Goal: Transaction & Acquisition: Purchase product/service

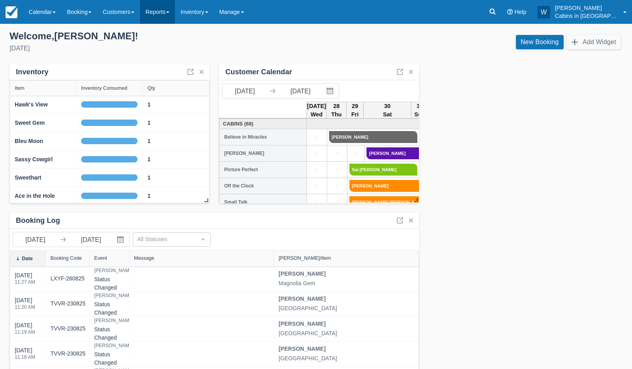
click at [169, 12] on link "Reports" at bounding box center [157, 12] width 35 height 24
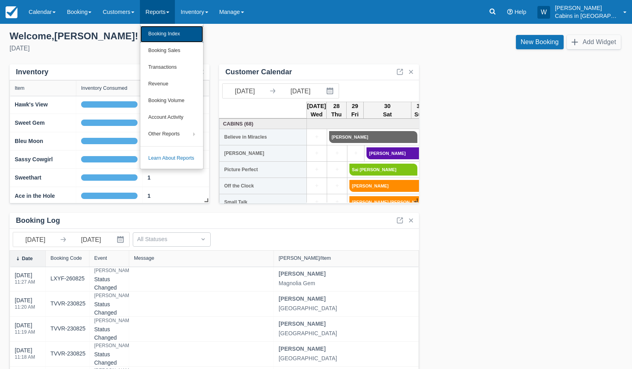
click at [173, 31] on link "Booking Index" at bounding box center [171, 34] width 63 height 17
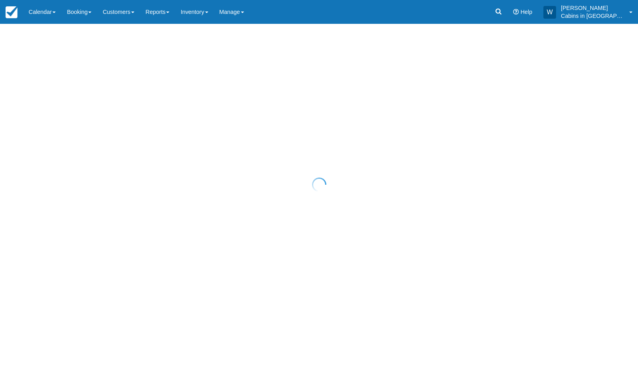
select select "25"
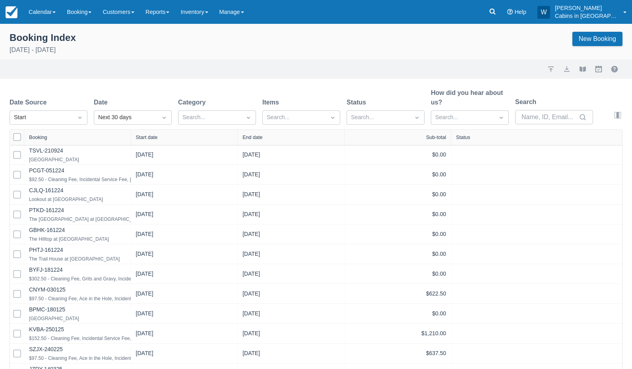
select select "25"
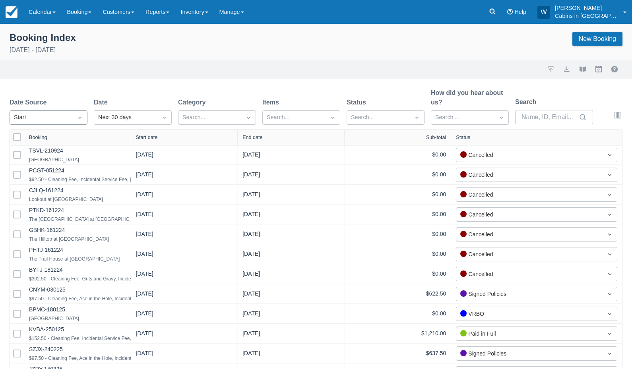
click at [68, 117] on div "Start" at bounding box center [41, 117] width 55 height 9
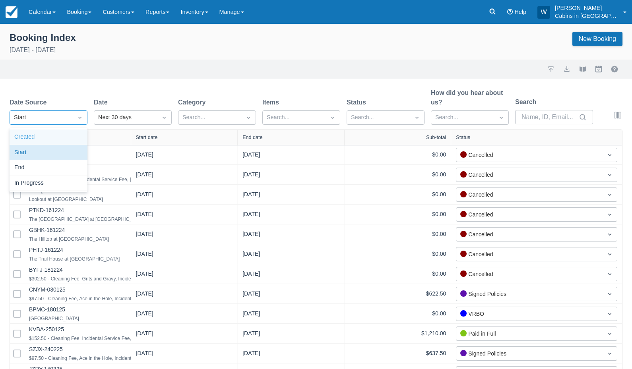
click at [66, 137] on div "Created" at bounding box center [49, 138] width 78 height 16
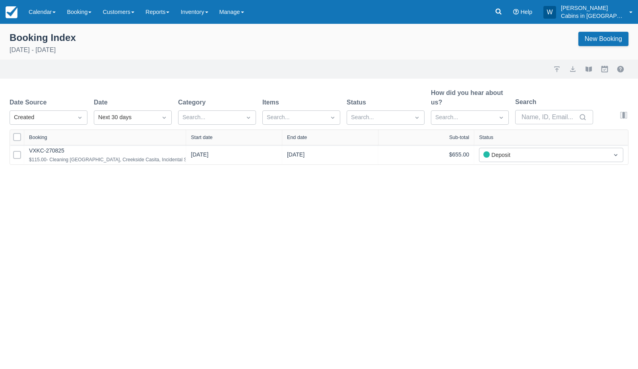
drag, startPoint x: 135, startPoint y: 138, endPoint x: 264, endPoint y: 135, distance: 129.3
click at [193, 135] on div at bounding box center [186, 137] width 14 height 15
click at [138, 119] on div "Next 30 days" at bounding box center [125, 117] width 55 height 9
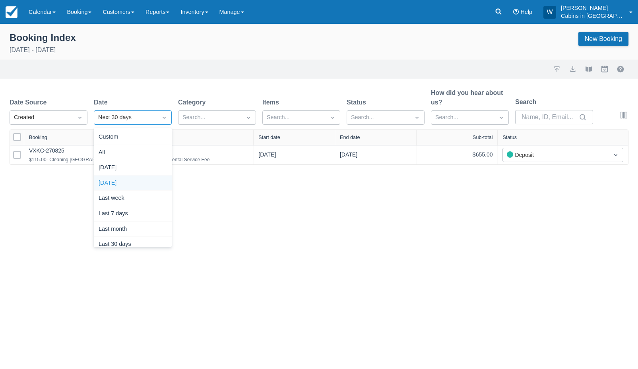
click at [138, 185] on div "[DATE]" at bounding box center [133, 184] width 78 height 16
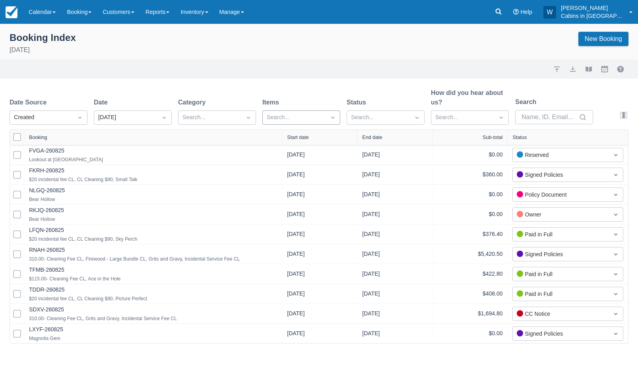
drag, startPoint x: 130, startPoint y: 139, endPoint x: 281, endPoint y: 121, distance: 151.7
click at [281, 121] on div "Date Source Created Date Yesterday Category Search... Items Search... Status Se…" at bounding box center [319, 216] width 638 height 256
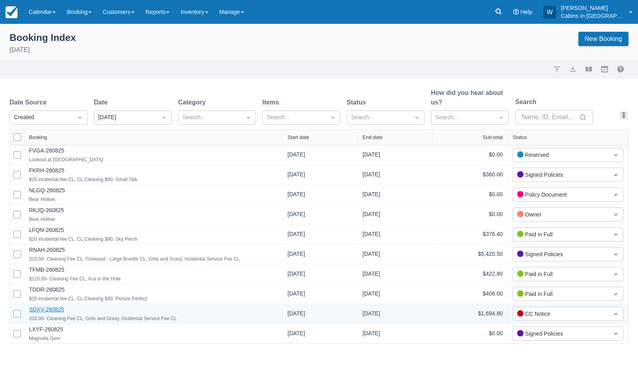
click at [53, 308] on link "SDXV-260825" at bounding box center [46, 310] width 35 height 6
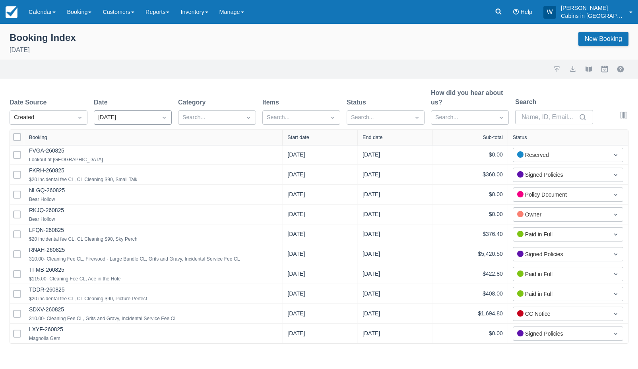
click at [120, 117] on div "[DATE]" at bounding box center [125, 117] width 55 height 9
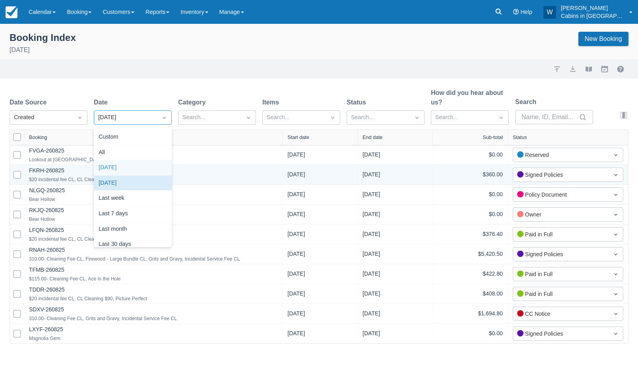
click at [227, 167] on div "FKRH-260825 $20 incidental fee CL, CL Cleaning $90, Small Talk" at bounding box center [153, 174] width 259 height 19
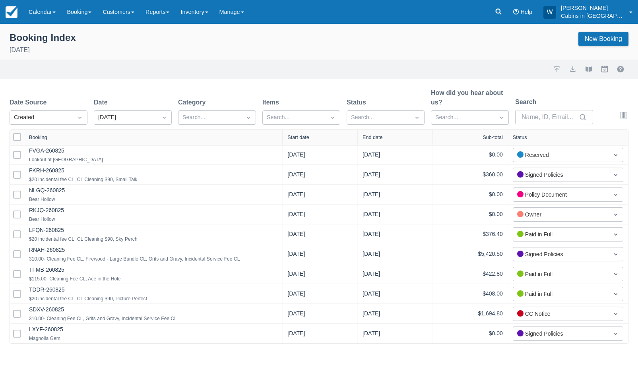
click at [299, 137] on div "Start date" at bounding box center [299, 138] width 22 height 6
click at [293, 140] on icon at bounding box center [292, 142] width 8 height 8
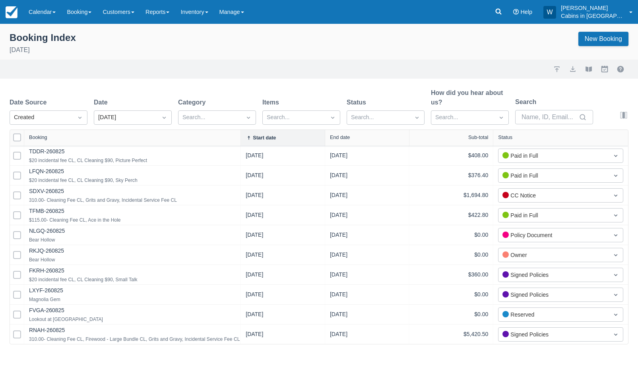
drag, startPoint x: 129, startPoint y: 140, endPoint x: 313, endPoint y: 139, distance: 184.1
click at [248, 139] on div at bounding box center [240, 138] width 14 height 16
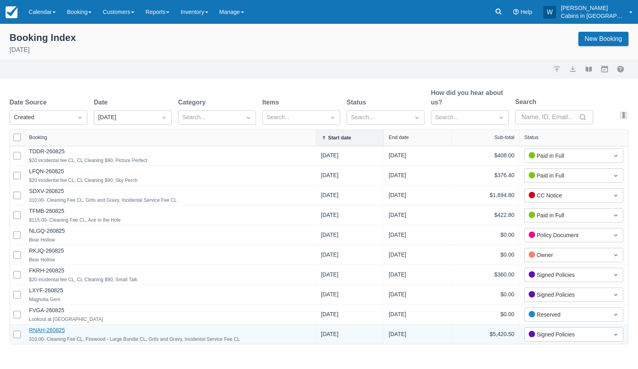
click at [57, 331] on link "RNAH-260825" at bounding box center [47, 330] width 36 height 6
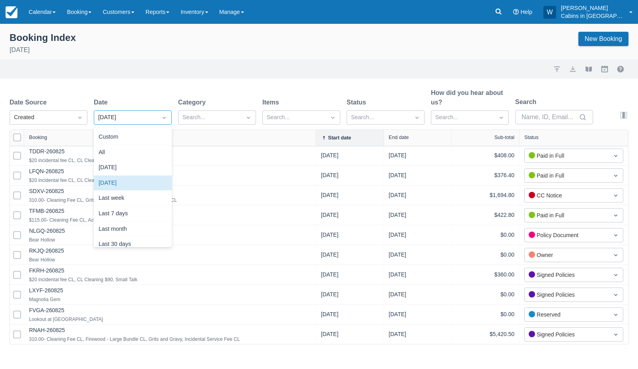
click at [142, 116] on div "[DATE]" at bounding box center [125, 117] width 55 height 9
click at [134, 169] on div "[DATE]" at bounding box center [133, 168] width 78 height 16
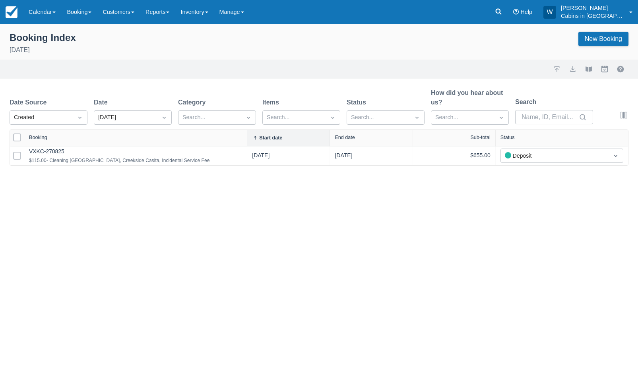
drag, startPoint x: 132, startPoint y: 137, endPoint x: 250, endPoint y: 138, distance: 118.5
click at [249, 138] on div at bounding box center [247, 138] width 14 height 16
click at [47, 15] on link "Calendar" at bounding box center [42, 12] width 38 height 24
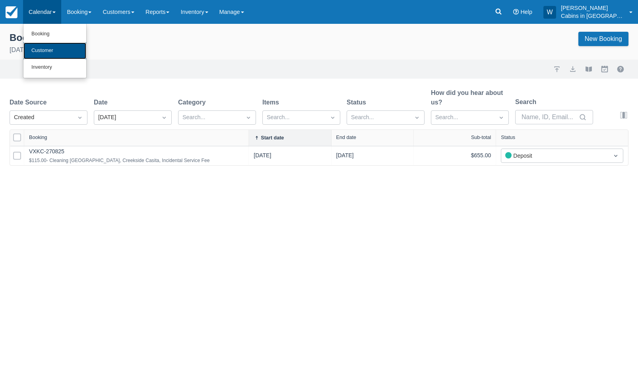
click at [47, 51] on link "Customer" at bounding box center [54, 51] width 63 height 17
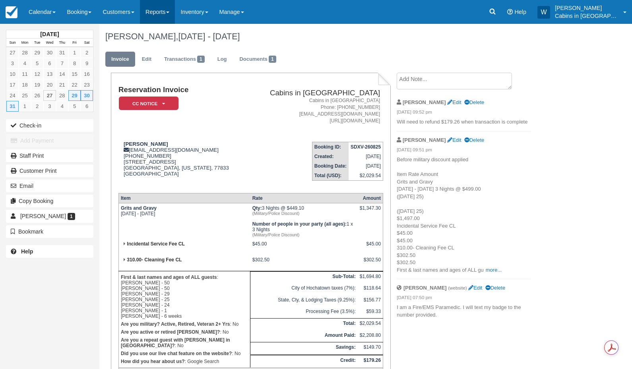
click at [169, 11] on link "Reports" at bounding box center [157, 12] width 35 height 24
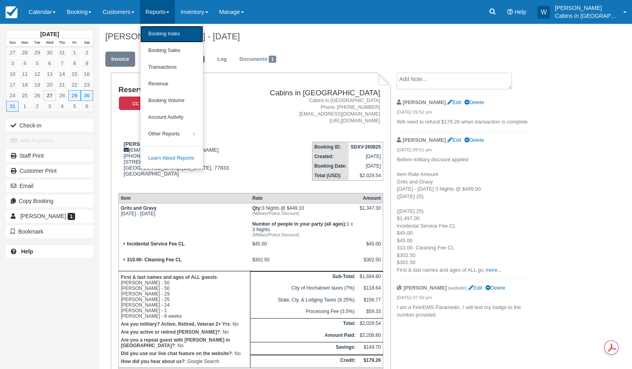
click at [170, 27] on link "Booking Index" at bounding box center [171, 34] width 63 height 17
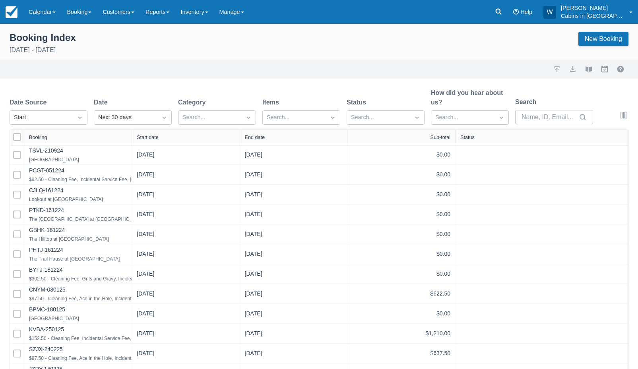
select select "25"
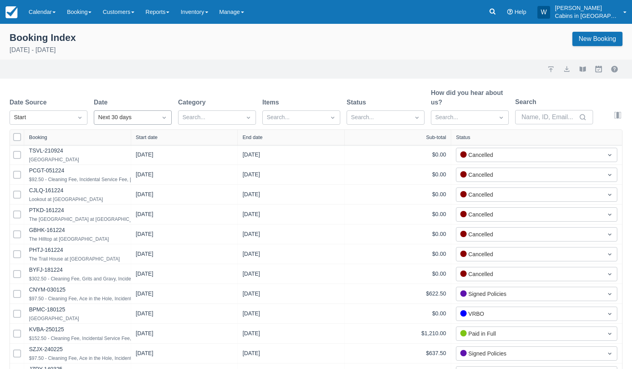
click at [109, 119] on div "Next 30 days" at bounding box center [125, 117] width 55 height 9
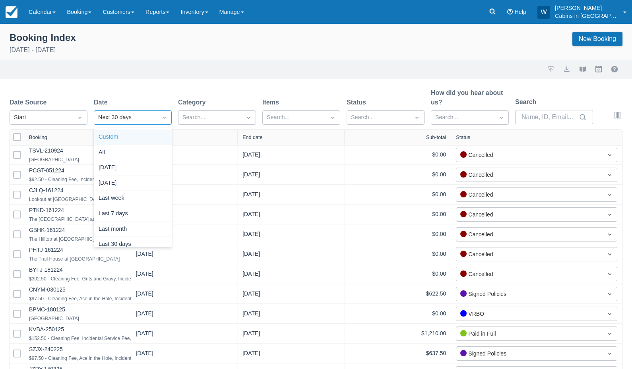
click at [122, 140] on div "Custom" at bounding box center [133, 138] width 78 height 16
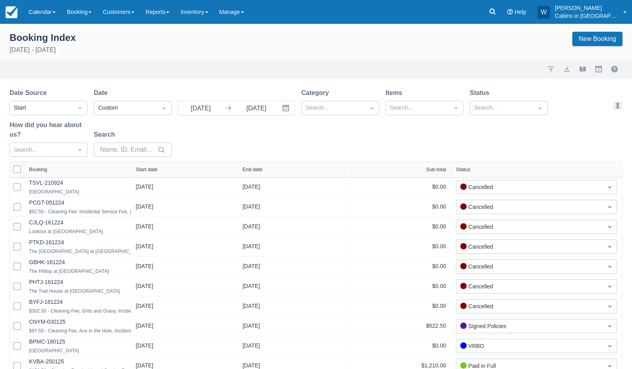
select select "25"
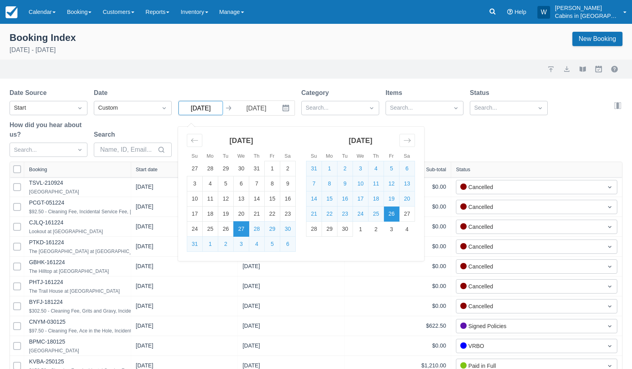
click at [207, 113] on input "[DATE]" at bounding box center [201, 108] width 45 height 14
click at [273, 167] on td "1" at bounding box center [273, 168] width 16 height 15
type input "[DATE]"
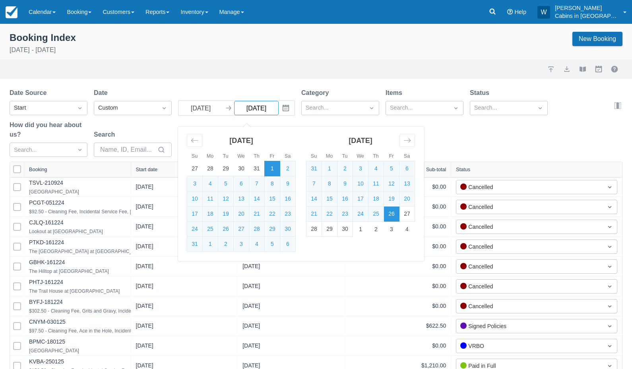
select select "25"
click at [193, 247] on td "31" at bounding box center [195, 244] width 16 height 15
type input "08/31/25"
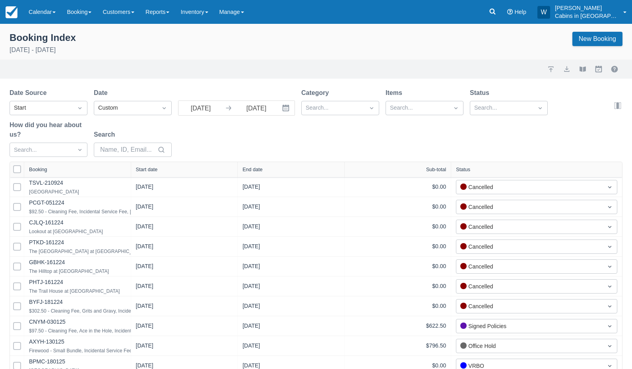
select select "25"
click at [316, 103] on div at bounding box center [333, 108] width 55 height 10
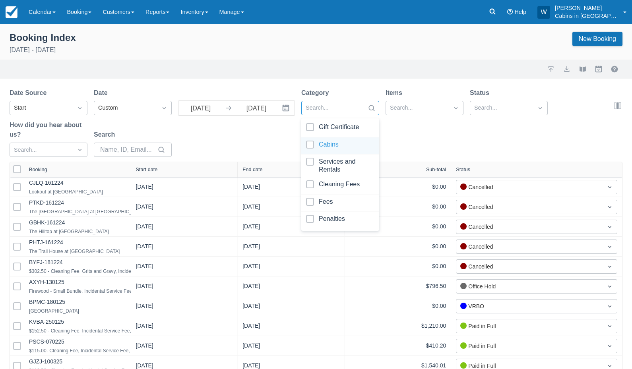
click at [313, 144] on div at bounding box center [340, 146] width 68 height 11
select select "25"
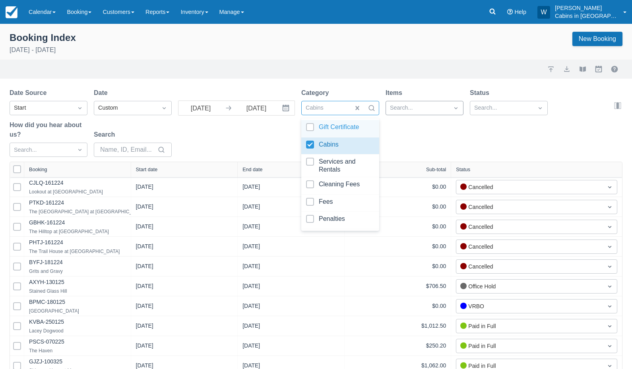
click at [403, 110] on div at bounding box center [417, 108] width 55 height 10
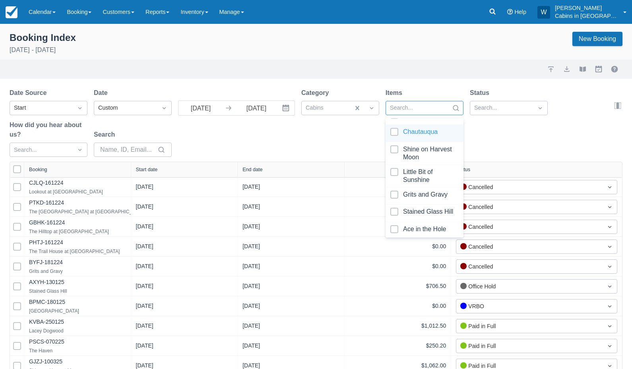
scroll to position [366, 0]
click at [395, 189] on div at bounding box center [425, 194] width 68 height 11
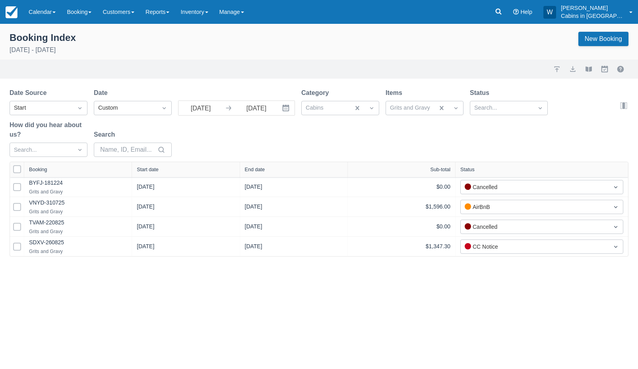
click at [342, 146] on div "Date Source Start Date Custom 08/01/25 Navigate forward to interact with the ca…" at bounding box center [315, 125] width 610 height 74
click at [154, 172] on div "Start date" at bounding box center [148, 170] width 22 height 6
click at [57, 16] on link "Calendar" at bounding box center [42, 12] width 38 height 24
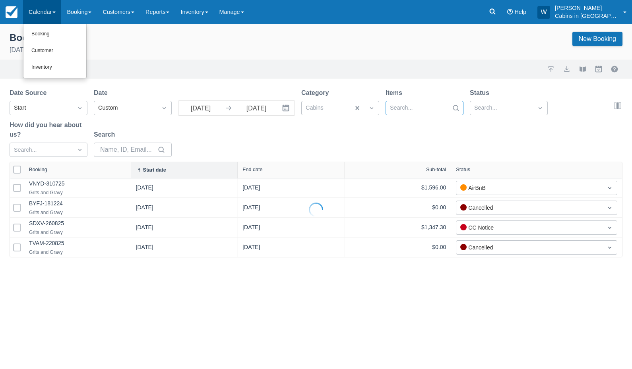
select select "25"
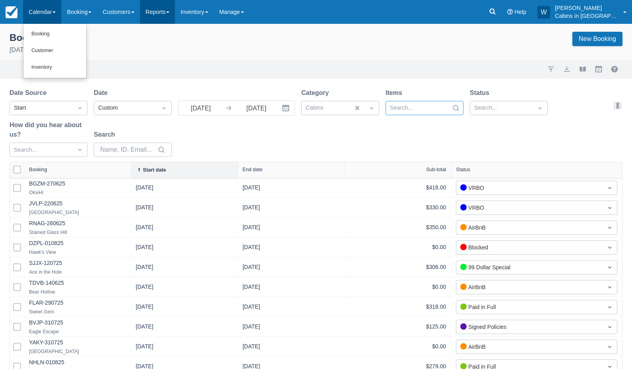
click at [167, 14] on link "Reports" at bounding box center [157, 12] width 35 height 24
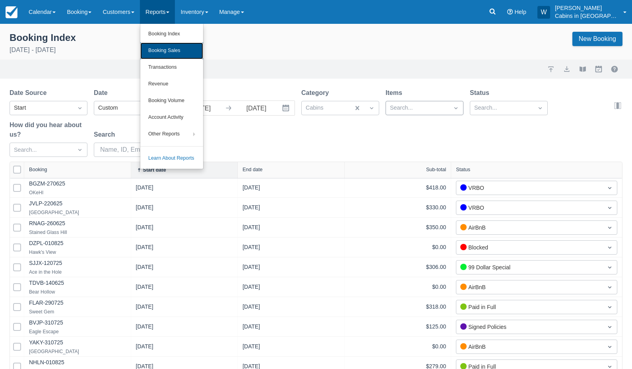
click at [166, 49] on link "Booking Sales" at bounding box center [171, 51] width 63 height 17
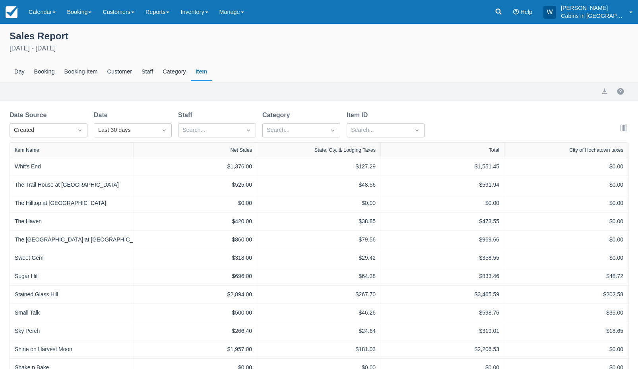
select select "20"
click at [72, 132] on div "Created" at bounding box center [41, 130] width 63 height 13
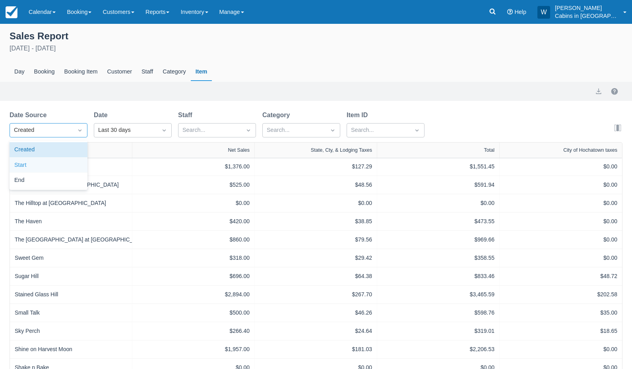
click at [66, 162] on div "Start" at bounding box center [49, 166] width 78 height 16
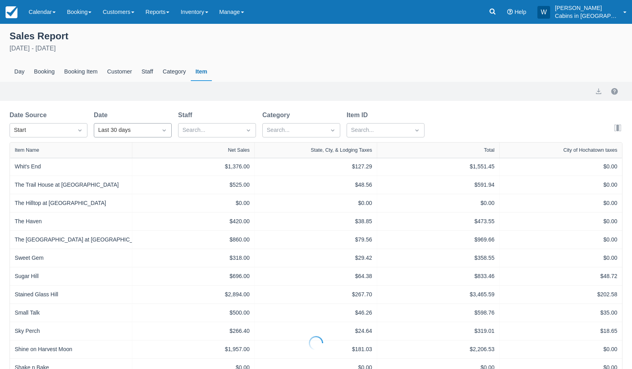
select select "20"
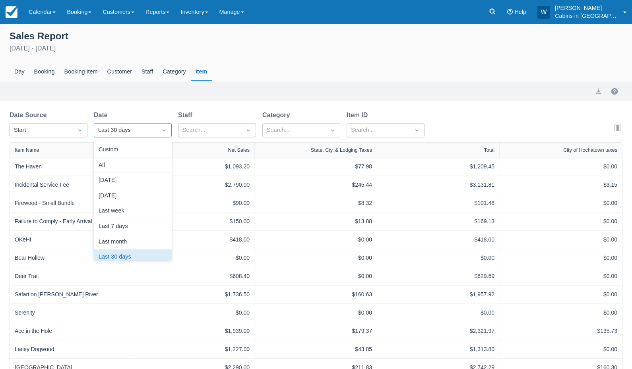
click at [128, 130] on div "Last 30 days" at bounding box center [125, 130] width 55 height 9
click at [130, 156] on div "Custom" at bounding box center [133, 150] width 78 height 16
select select "20"
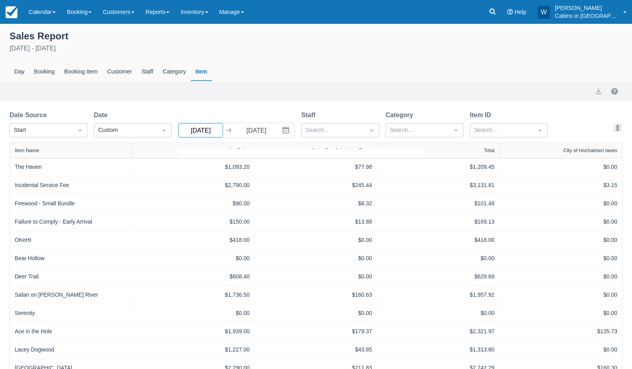
click at [216, 132] on input "07/28/25" at bounding box center [201, 130] width 45 height 14
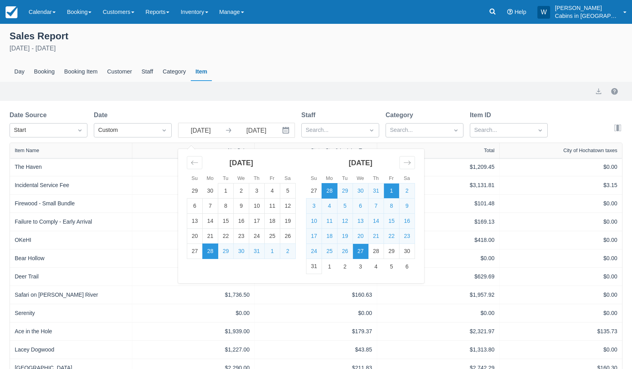
click at [393, 190] on td "1" at bounding box center [392, 191] width 16 height 15
type input "08/01/25"
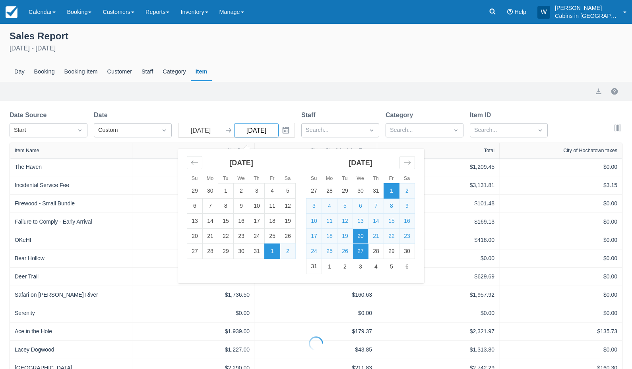
select select "20"
click at [314, 268] on td "31" at bounding box center [315, 266] width 16 height 15
type input "08/31/25"
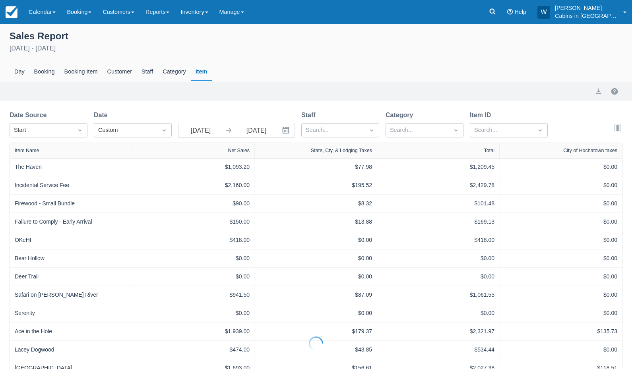
select select "20"
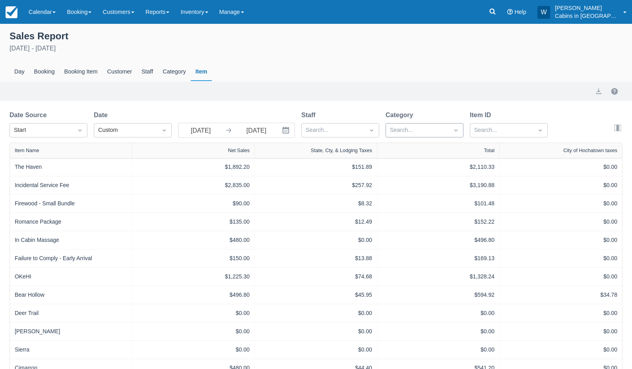
click at [402, 131] on div at bounding box center [417, 130] width 55 height 10
click at [395, 165] on div at bounding box center [425, 168] width 68 height 11
select select "20"
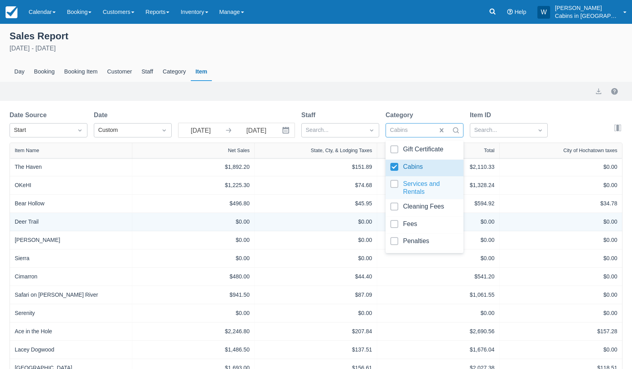
scroll to position [195, 0]
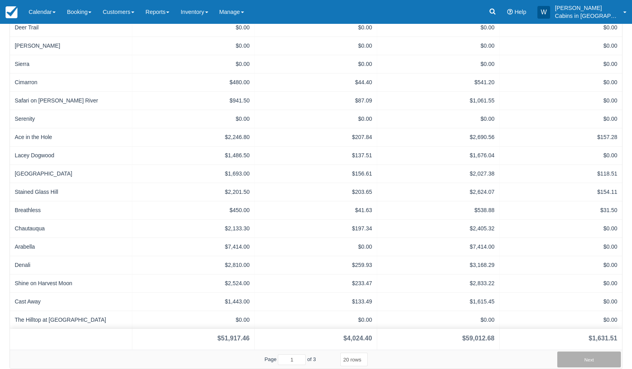
click at [575, 356] on button "Next" at bounding box center [590, 360] width 64 height 16
type input "2"
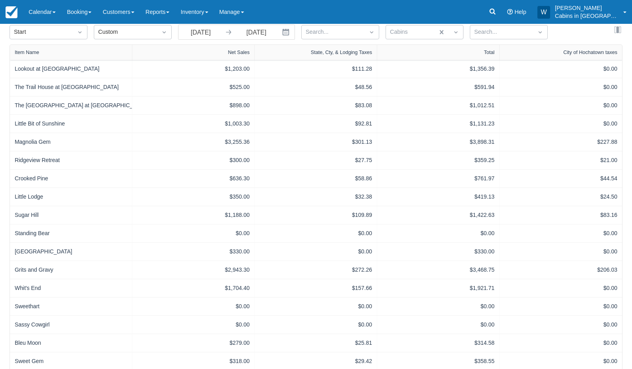
scroll to position [97, 0]
click at [473, 29] on div "Search..." at bounding box center [501, 33] width 63 height 13
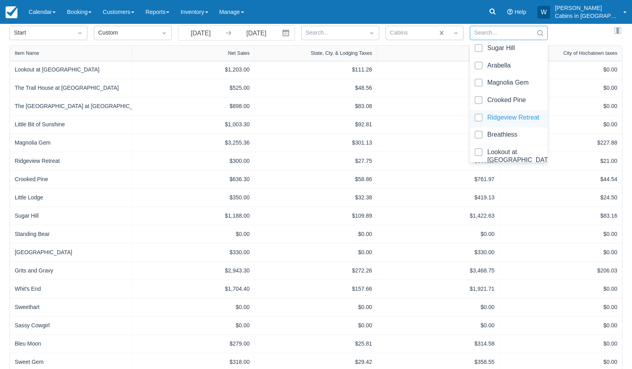
scroll to position [662, 0]
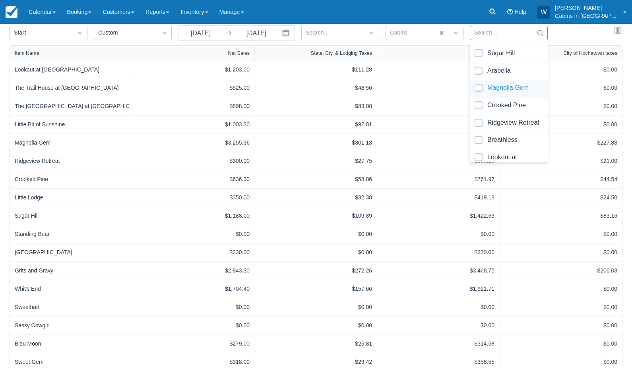
click at [480, 85] on div at bounding box center [509, 89] width 68 height 11
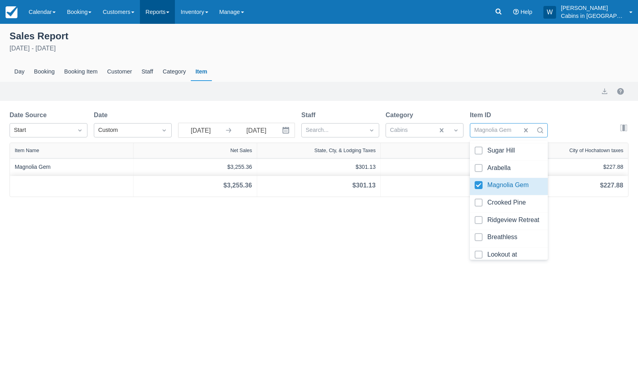
click at [169, 12] on span at bounding box center [167, 13] width 3 height 2
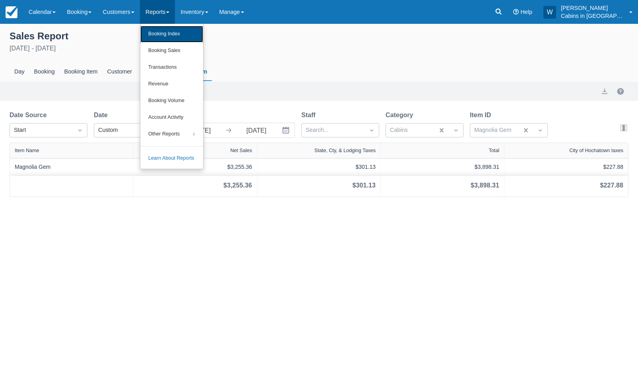
click at [179, 32] on link "Booking Index" at bounding box center [171, 34] width 63 height 17
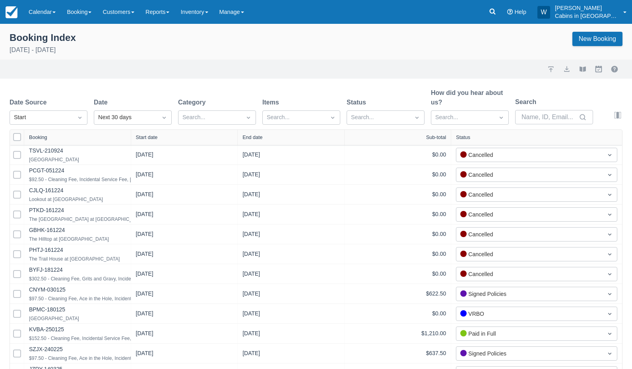
select select "25"
click at [113, 117] on div "Next 30 days" at bounding box center [125, 117] width 55 height 9
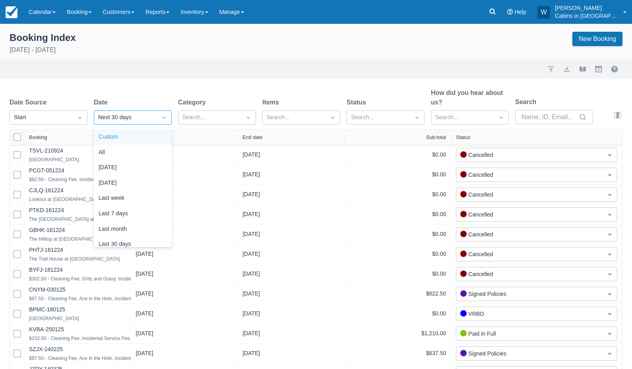
click at [117, 141] on div "Custom" at bounding box center [133, 138] width 78 height 16
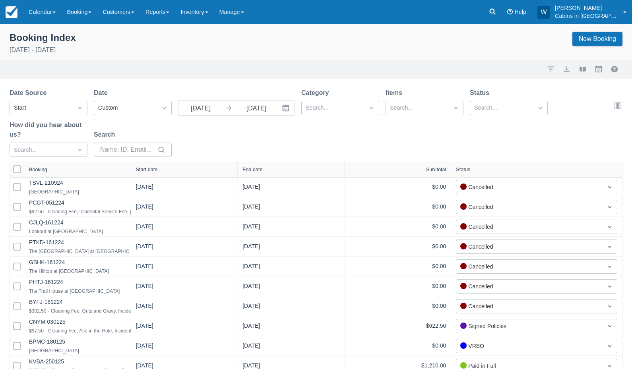
select select "25"
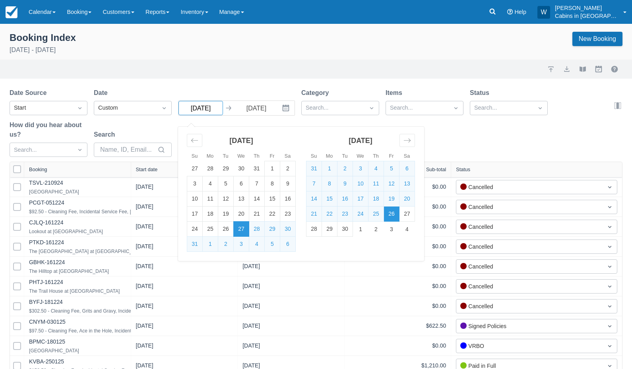
click at [217, 110] on input "[DATE]" at bounding box center [201, 108] width 45 height 14
click at [272, 171] on td "1" at bounding box center [273, 168] width 16 height 15
type input "08/01/25"
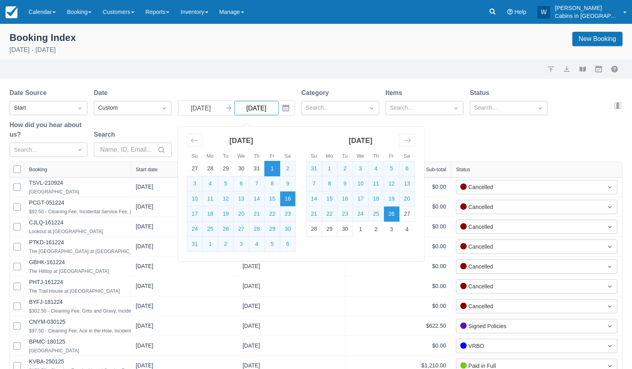
select select "25"
click at [193, 244] on td "31" at bounding box center [195, 244] width 16 height 15
type input "08/31/25"
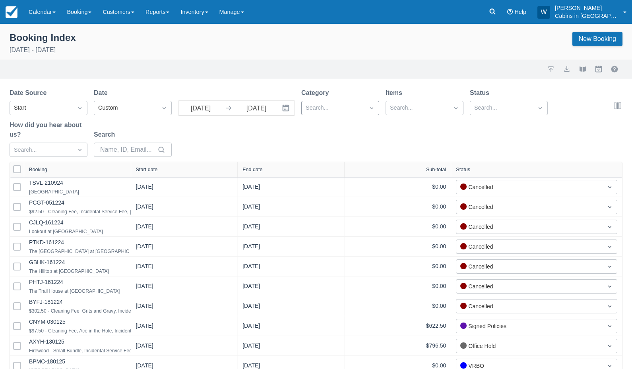
select select "25"
click at [340, 109] on div at bounding box center [333, 108] width 55 height 10
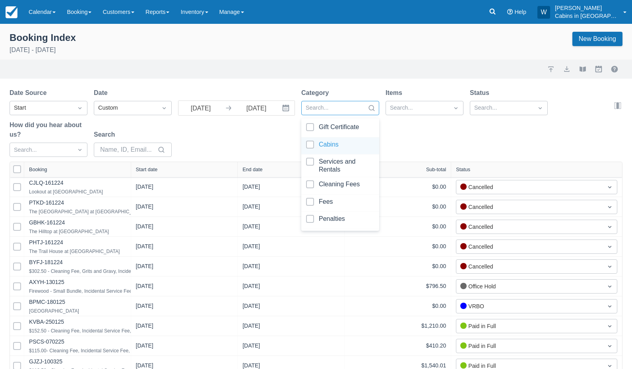
click at [312, 148] on div at bounding box center [340, 146] width 68 height 11
select select "25"
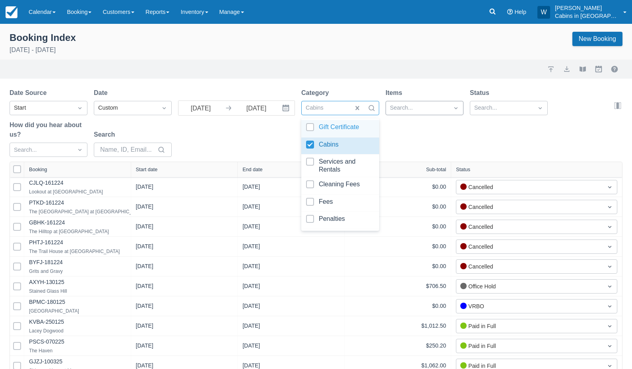
click at [396, 107] on div at bounding box center [417, 108] width 55 height 10
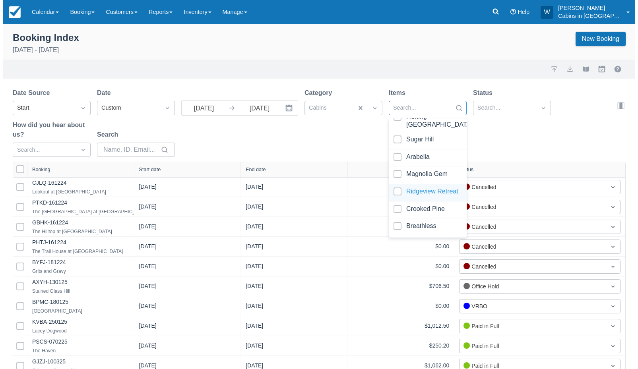
scroll to position [649, 0]
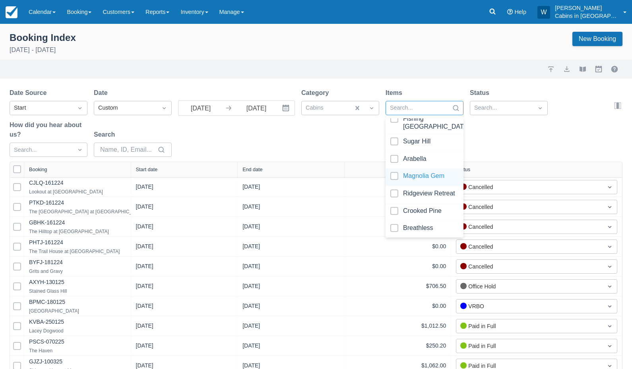
click at [395, 175] on div at bounding box center [425, 177] width 68 height 11
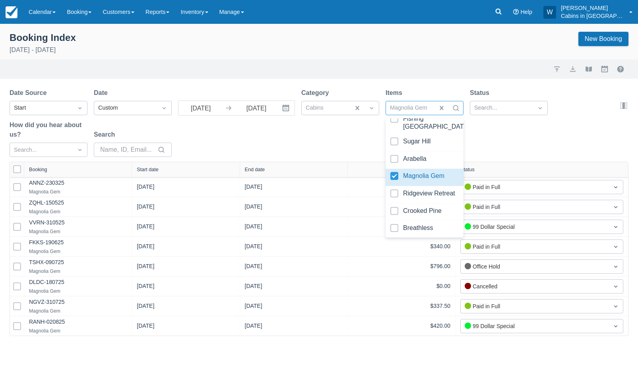
click at [346, 144] on div "Date Source Start Date Custom 08/01/25 Navigate forward to interact with the ca…" at bounding box center [315, 125] width 610 height 74
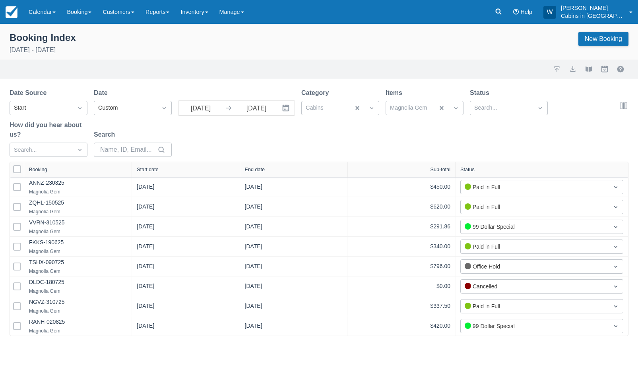
click at [151, 171] on div "Start date" at bounding box center [148, 170] width 22 height 6
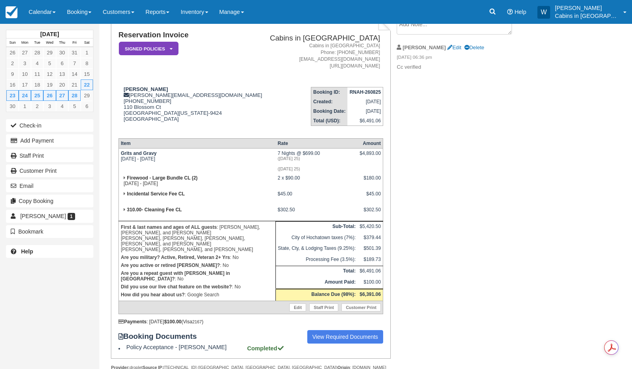
scroll to position [80, 0]
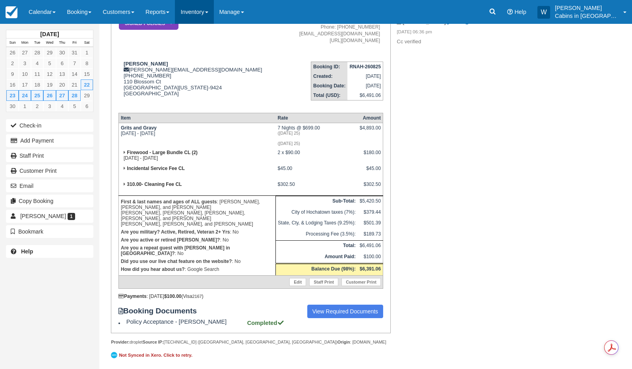
click at [210, 10] on link "Inventory" at bounding box center [194, 12] width 39 height 24
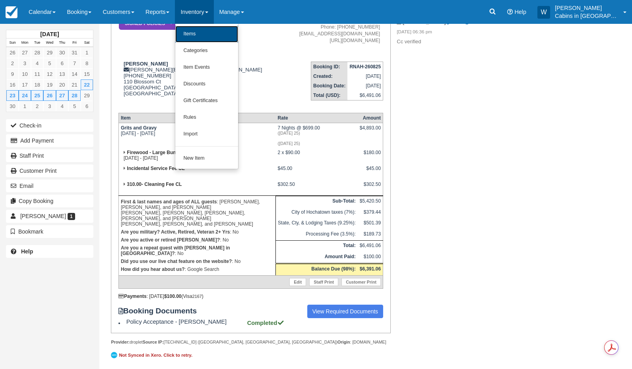
click at [205, 28] on link "Items" at bounding box center [206, 34] width 63 height 17
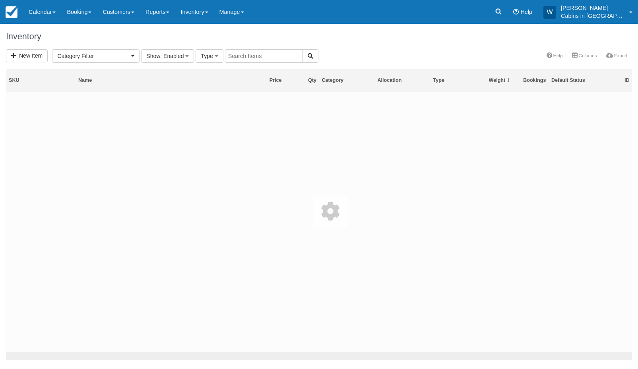
select select
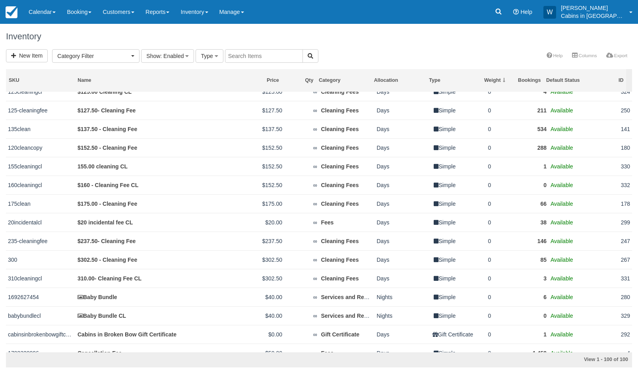
scroll to position [1219, 0]
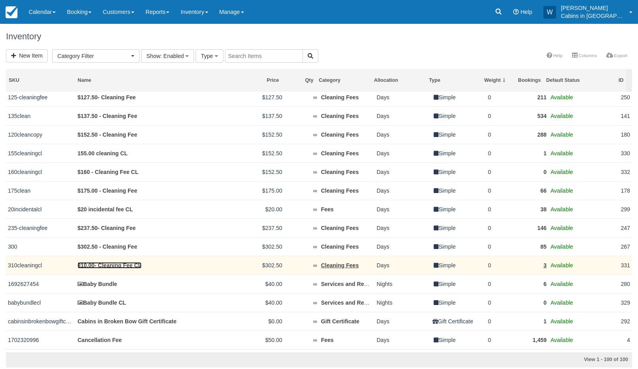
click at [109, 269] on link "310.00- Cleaning Fee CL" at bounding box center [110, 265] width 64 height 6
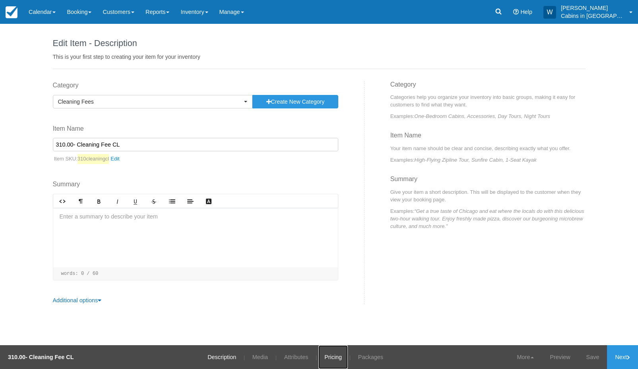
click at [329, 356] on link "Pricing" at bounding box center [333, 358] width 29 height 24
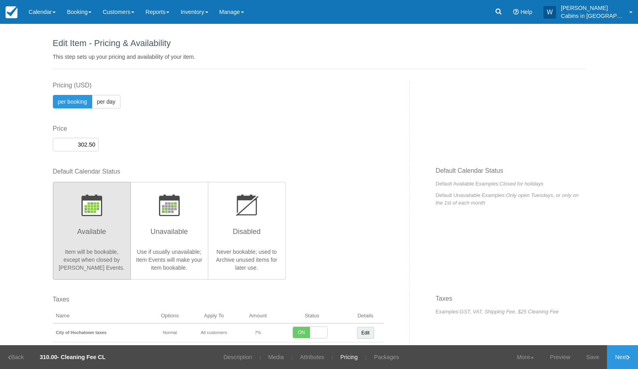
drag, startPoint x: 72, startPoint y: 143, endPoint x: 98, endPoint y: 143, distance: 25.9
click at [98, 143] on div "Display Price 302.50" at bounding box center [218, 137] width 331 height 27
type input "310.00"
click at [592, 358] on link "Save" at bounding box center [593, 358] width 29 height 24
click at [627, 350] on link "Next" at bounding box center [622, 358] width 31 height 24
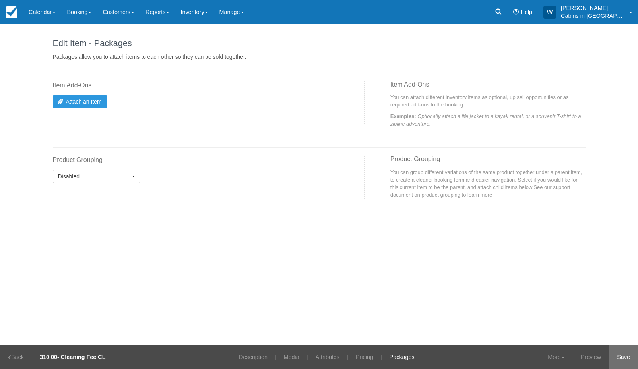
click at [630, 356] on link "Save" at bounding box center [623, 358] width 29 height 24
click at [173, 9] on link "Reports" at bounding box center [157, 12] width 35 height 24
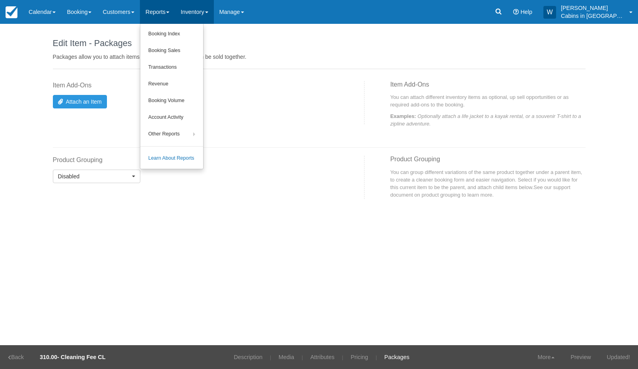
click at [211, 9] on link "Inventory" at bounding box center [194, 12] width 39 height 24
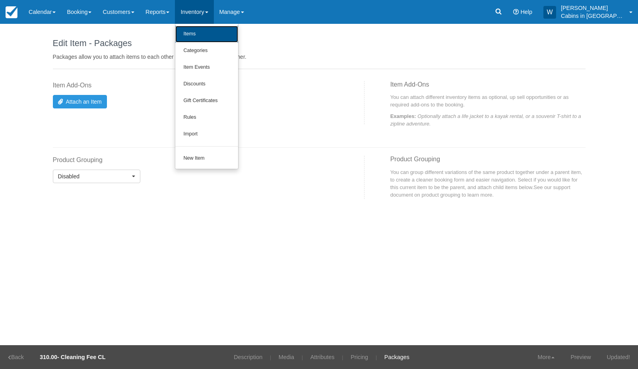
click at [206, 31] on link "Items" at bounding box center [206, 34] width 63 height 17
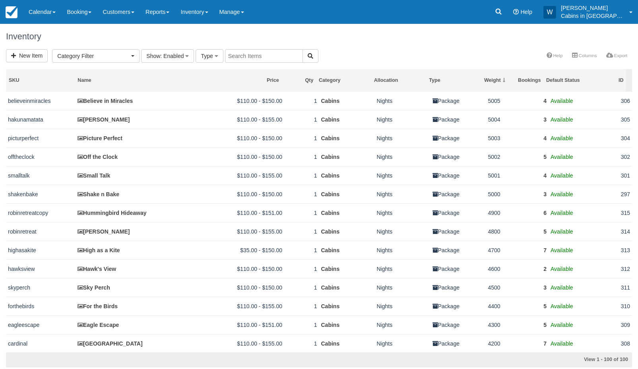
select select
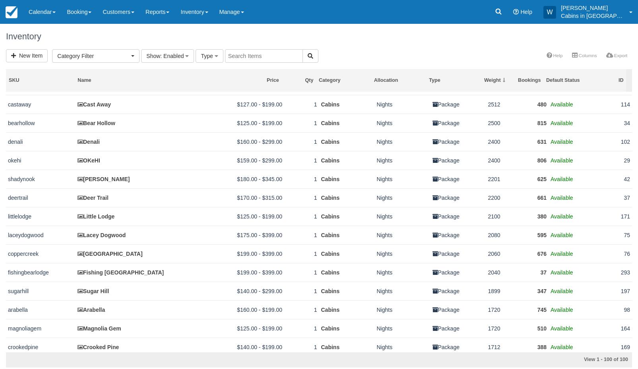
scroll to position [403, 0]
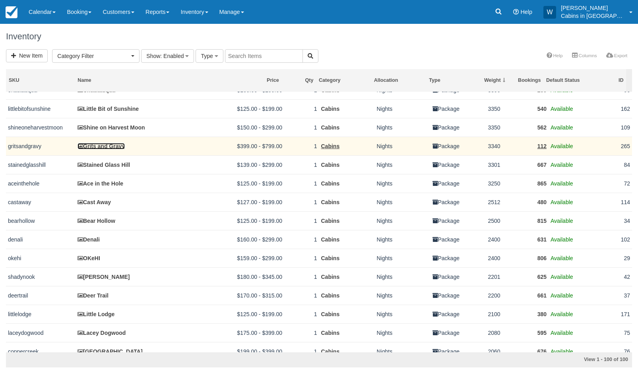
click at [103, 150] on link "Grits and Gravy" at bounding box center [101, 146] width 47 height 6
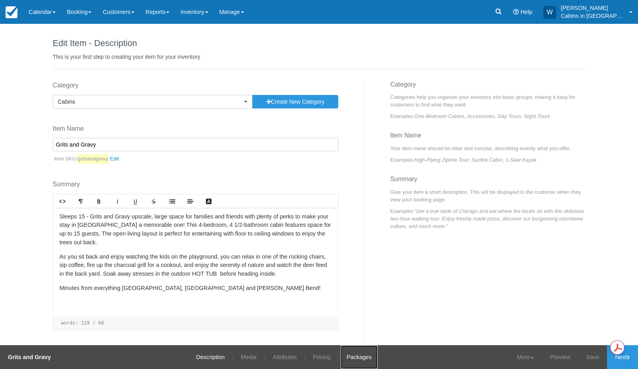
click at [359, 358] on link "Packages" at bounding box center [359, 358] width 37 height 24
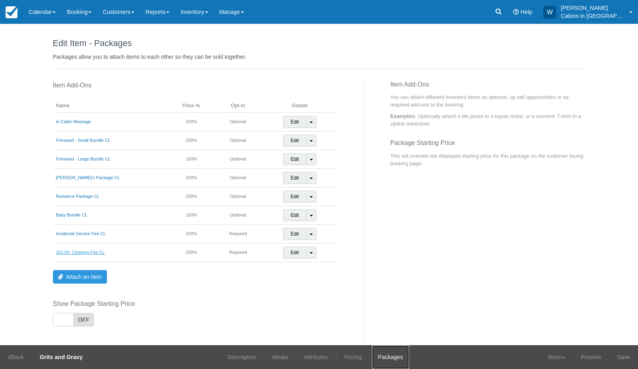
click at [81, 253] on link "310.00- Cleaning Fee CL" at bounding box center [80, 252] width 49 height 5
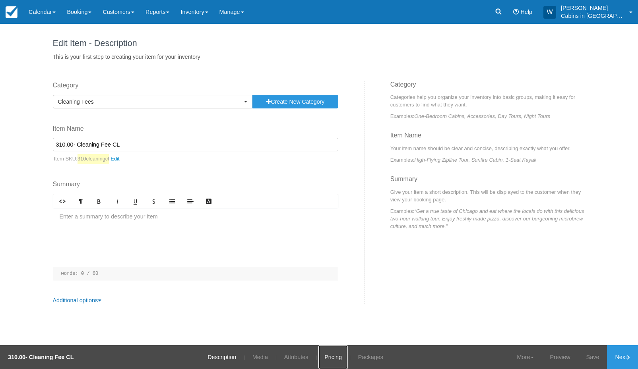
click at [335, 358] on link "Pricing" at bounding box center [333, 358] width 29 height 24
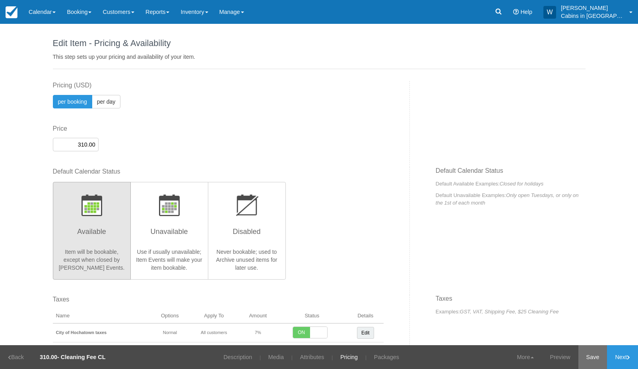
click at [600, 357] on link "Save" at bounding box center [593, 358] width 29 height 24
click at [622, 357] on link "Next" at bounding box center [622, 358] width 31 height 24
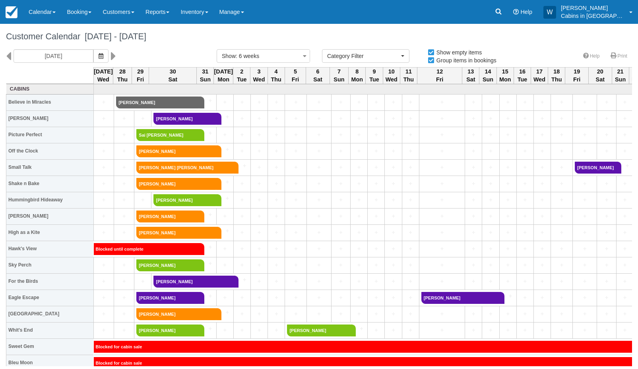
select select
click at [99, 55] on icon "button" at bounding box center [101, 56] width 5 height 6
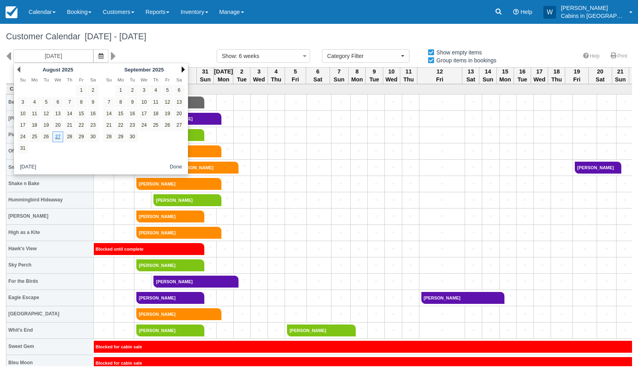
click at [183, 70] on link "Next" at bounding box center [183, 69] width 3 height 6
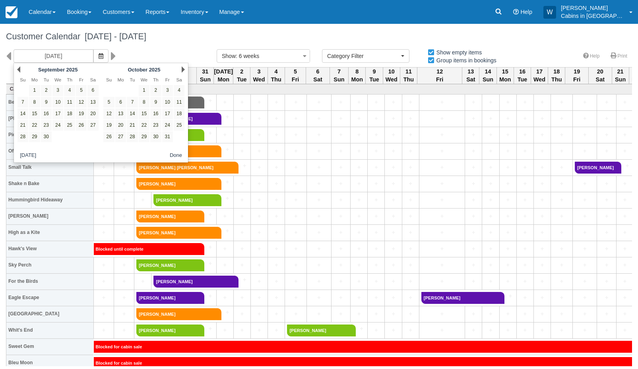
click at [183, 70] on link "Next" at bounding box center [183, 69] width 3 height 6
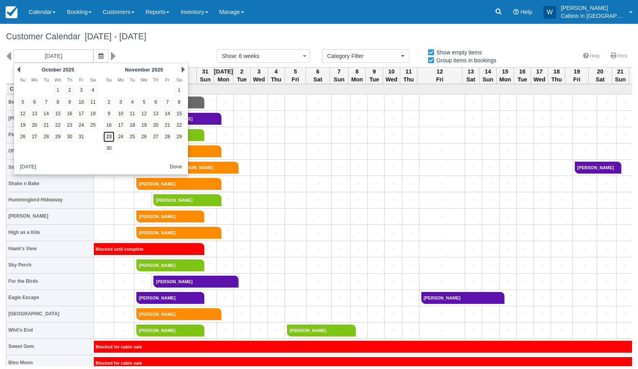
click at [106, 136] on link "23" at bounding box center [108, 137] width 11 height 11
type input "11/23/25"
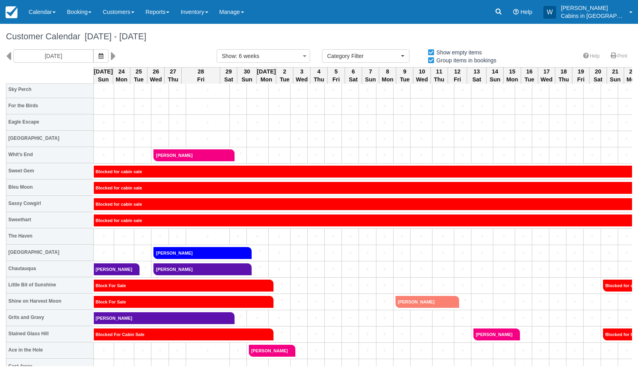
scroll to position [172, 0]
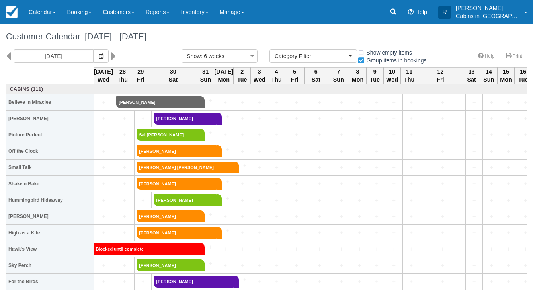
select select
click at [99, 53] on icon "button" at bounding box center [101, 56] width 5 height 6
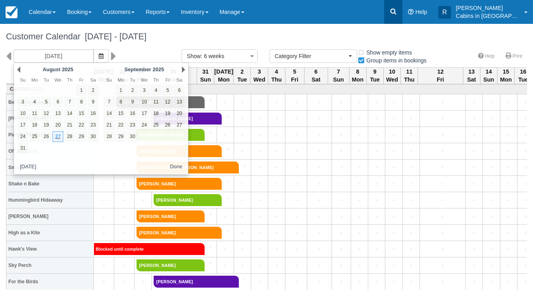
click at [397, 14] on icon at bounding box center [393, 12] width 8 height 8
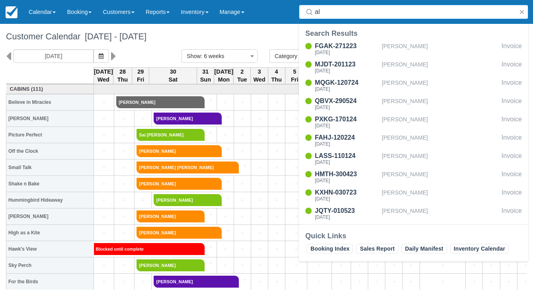
type input "a"
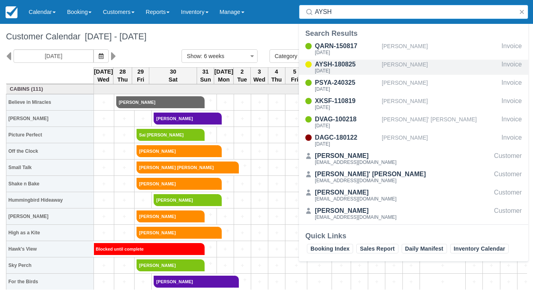
type input "AYSH"
click at [411, 64] on div "Alexzandra Hill" at bounding box center [439, 67] width 117 height 15
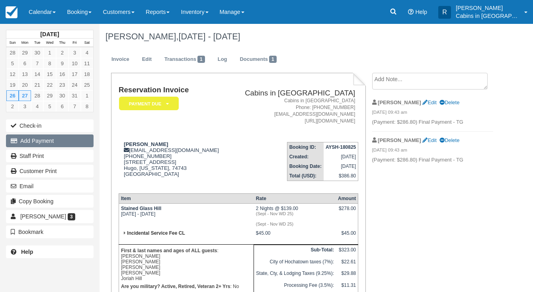
click at [57, 143] on button "Add Payment" at bounding box center [49, 140] width 87 height 13
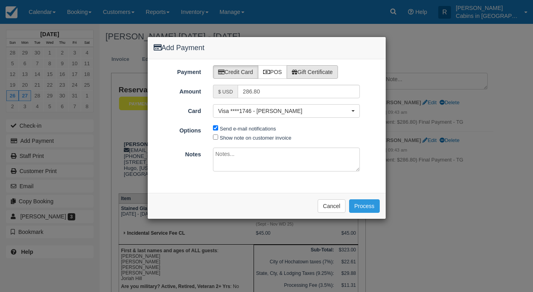
click at [310, 72] on label "Gift Certificate" at bounding box center [311, 72] width 51 height 14
radio input "true"
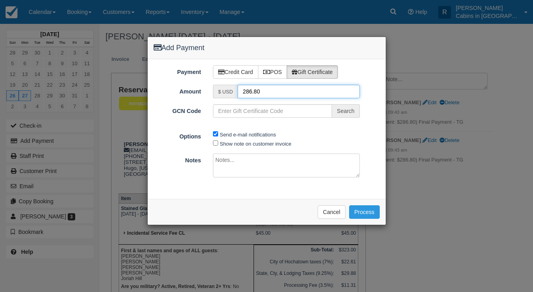
drag, startPoint x: 270, startPoint y: 92, endPoint x: 241, endPoint y: 91, distance: 29.4
click at [241, 91] on input "286.80" at bounding box center [298, 92] width 122 height 14
type input "50.00"
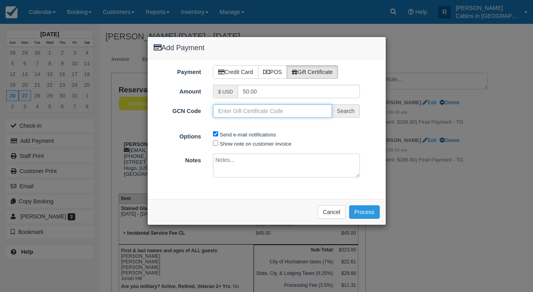
click at [243, 111] on input "GCN Code" at bounding box center [272, 111] width 119 height 14
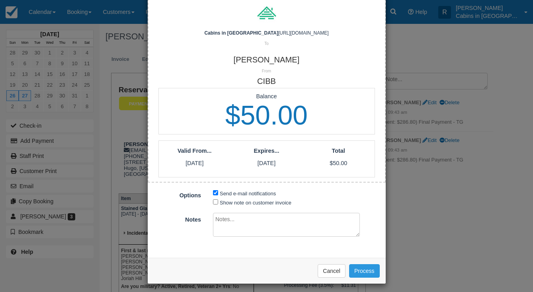
scroll to position [120, 0]
type input "G459241-170-050325"
click at [280, 215] on textarea at bounding box center [286, 225] width 147 height 24
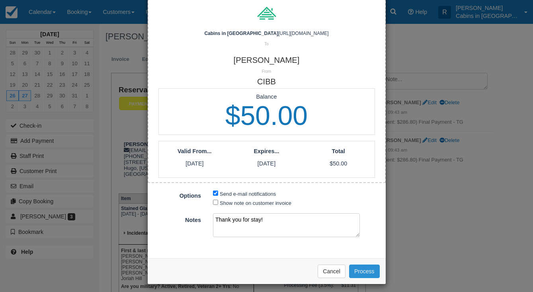
type textarea "Thank you for stay!"
click at [364, 268] on button "Process" at bounding box center [364, 271] width 31 height 14
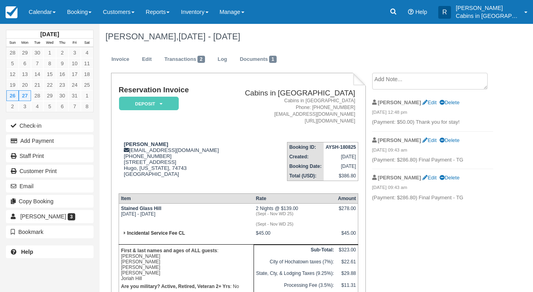
click at [172, 107] on em "Deposit" at bounding box center [149, 104] width 60 height 14
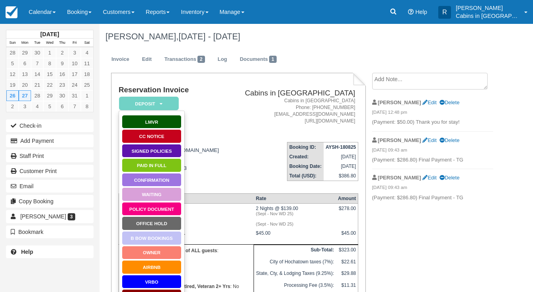
click at [382, 87] on textarea at bounding box center [429, 81] width 115 height 17
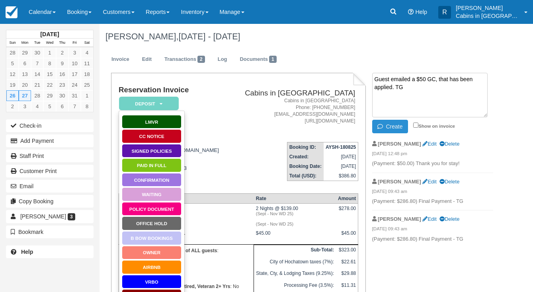
type textarea "Guest emailed a $50 GC, that has been applied. TG"
click at [398, 127] on button "Create" at bounding box center [390, 127] width 36 height 14
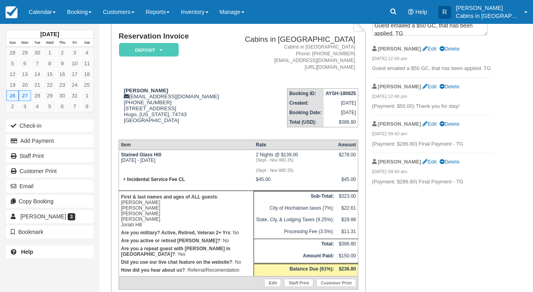
scroll to position [58, 0]
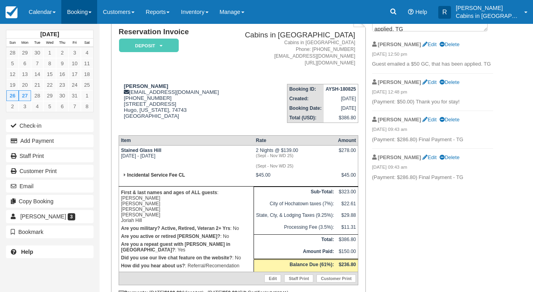
click at [91, 14] on link "Booking" at bounding box center [79, 12] width 36 height 24
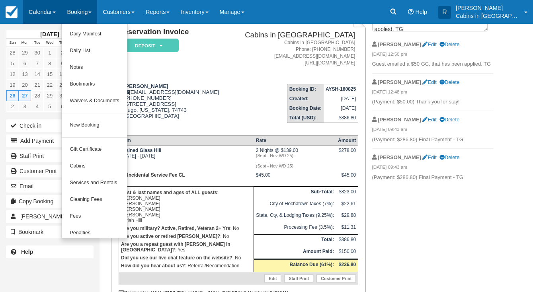
click at [47, 14] on link "Calendar" at bounding box center [42, 12] width 38 height 24
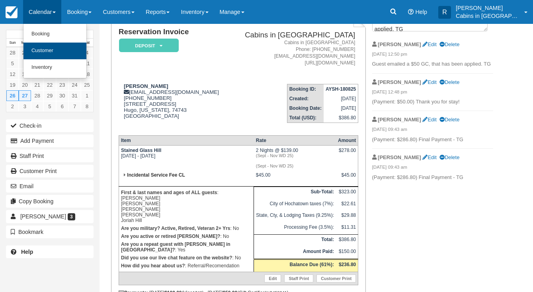
click at [54, 47] on link "Customer" at bounding box center [54, 51] width 63 height 17
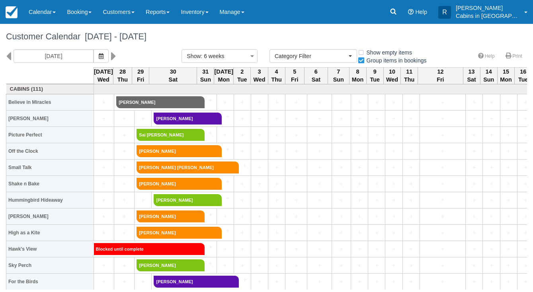
select select
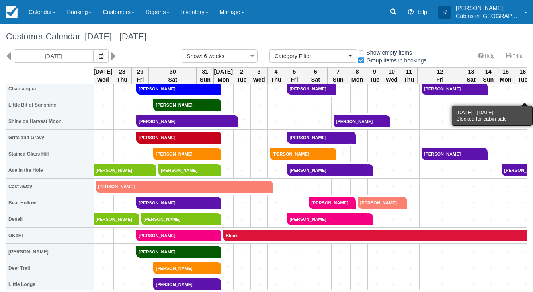
scroll to position [357, 0]
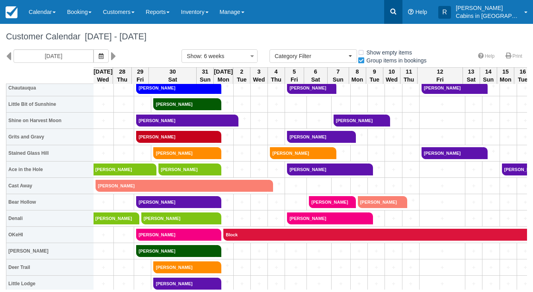
click at [397, 7] on link at bounding box center [393, 12] width 18 height 24
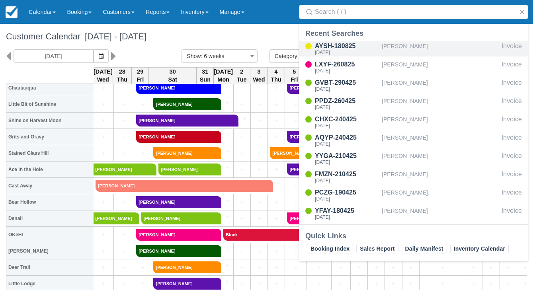
click at [405, 49] on div "[PERSON_NAME]" at bounding box center [439, 48] width 117 height 15
